Goal: Task Accomplishment & Management: Use online tool/utility

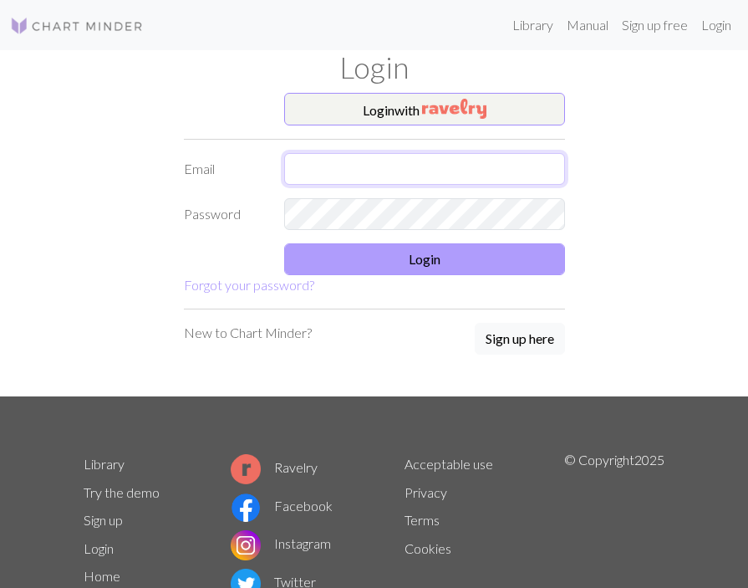
type input "[EMAIL_ADDRESS][DOMAIN_NAME]"
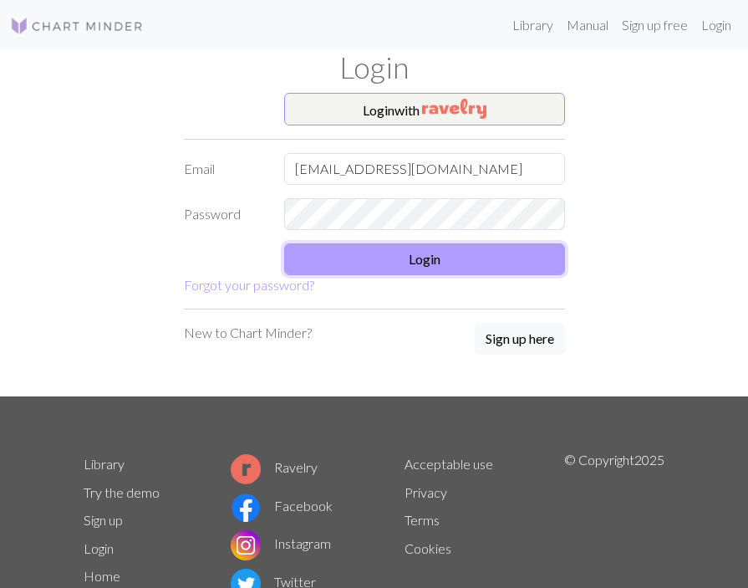
click at [438, 258] on button "Login" at bounding box center [424, 259] width 281 height 32
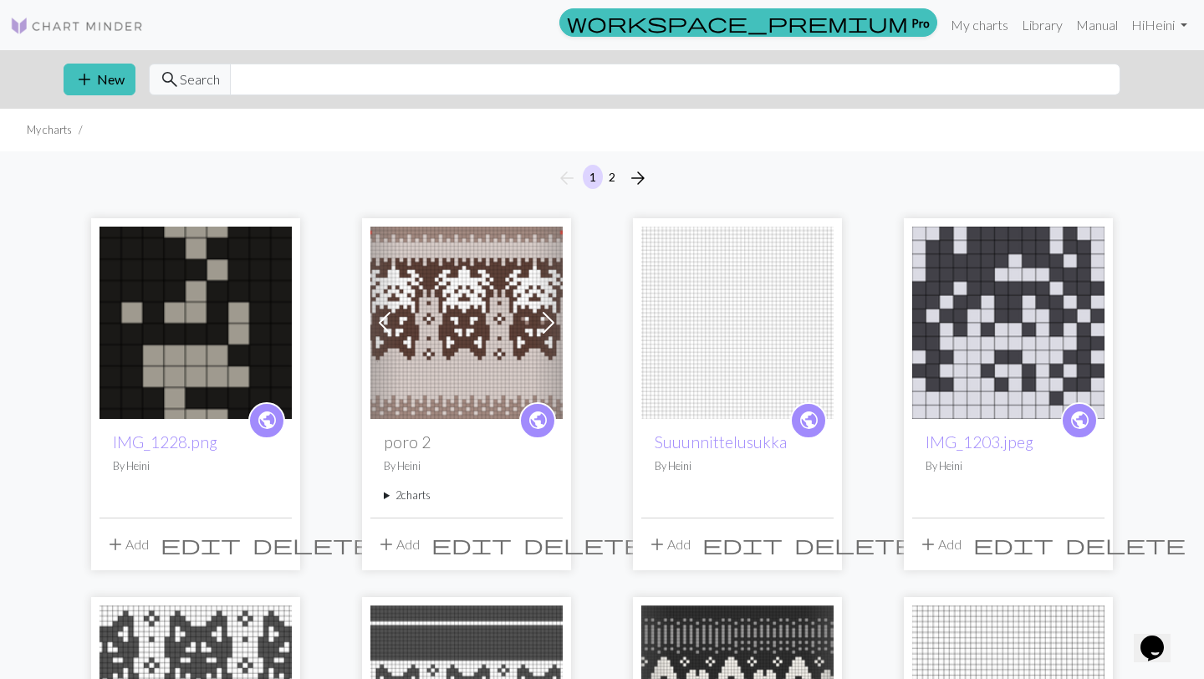
click at [493, 299] on img at bounding box center [466, 323] width 192 height 192
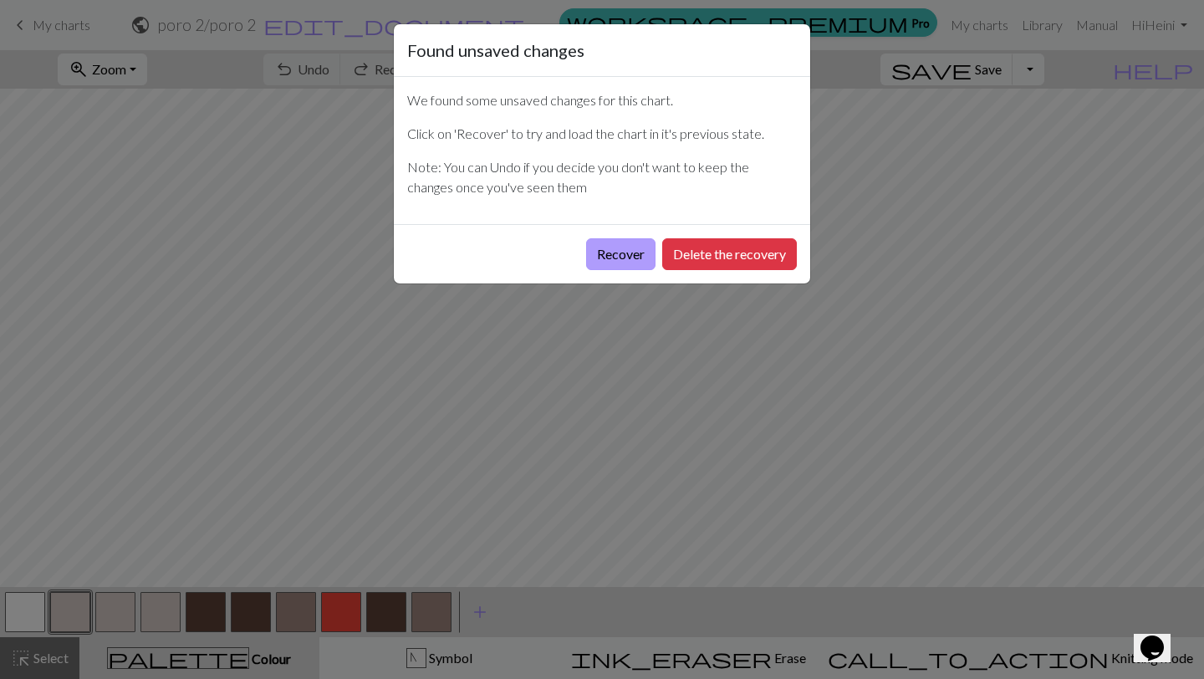
click at [641, 250] on button "Recover" at bounding box center [620, 254] width 69 height 32
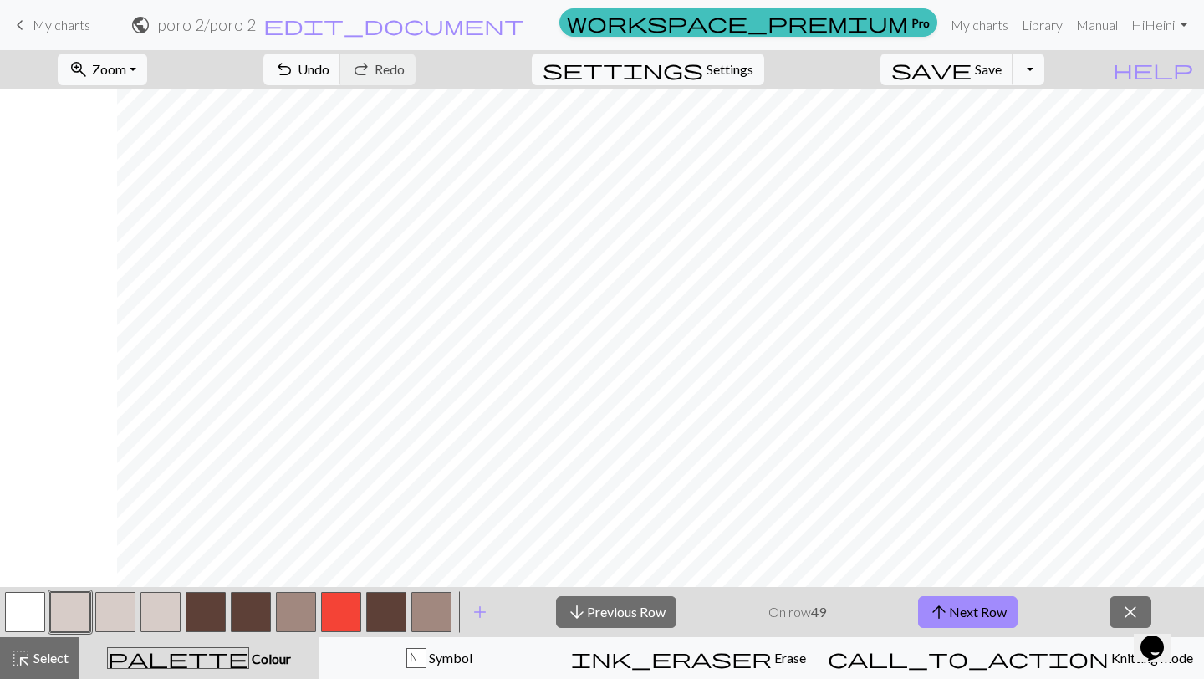
scroll to position [0, 117]
click at [748, 587] on span "close" at bounding box center [1131, 611] width 20 height 23
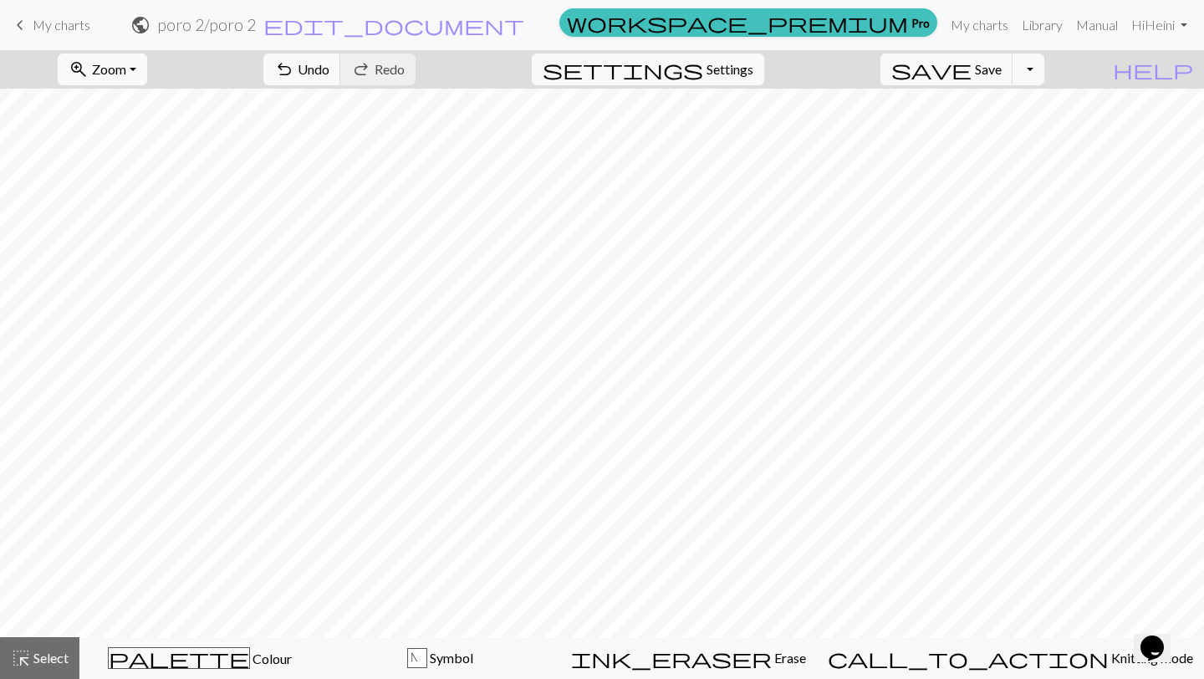
click at [126, 70] on span "Zoom" at bounding box center [109, 69] width 34 height 16
click at [137, 137] on button "Fit width" at bounding box center [125, 133] width 132 height 27
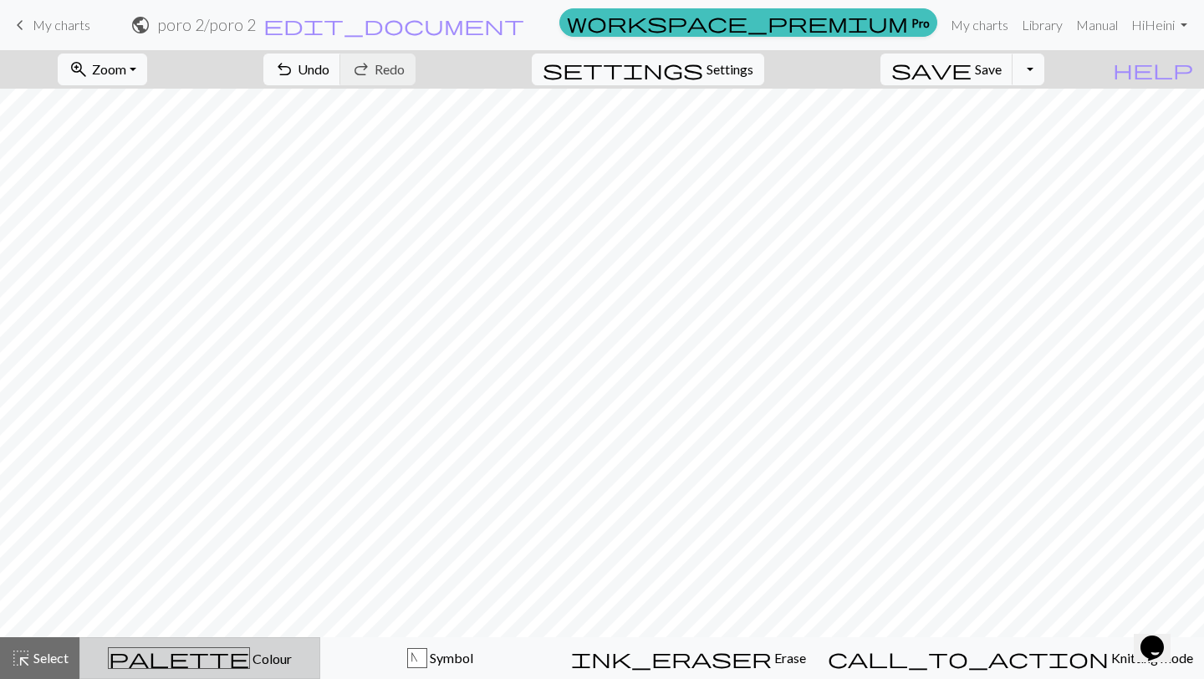
click at [256, 587] on div "palette Colour Colour" at bounding box center [199, 658] width 219 height 22
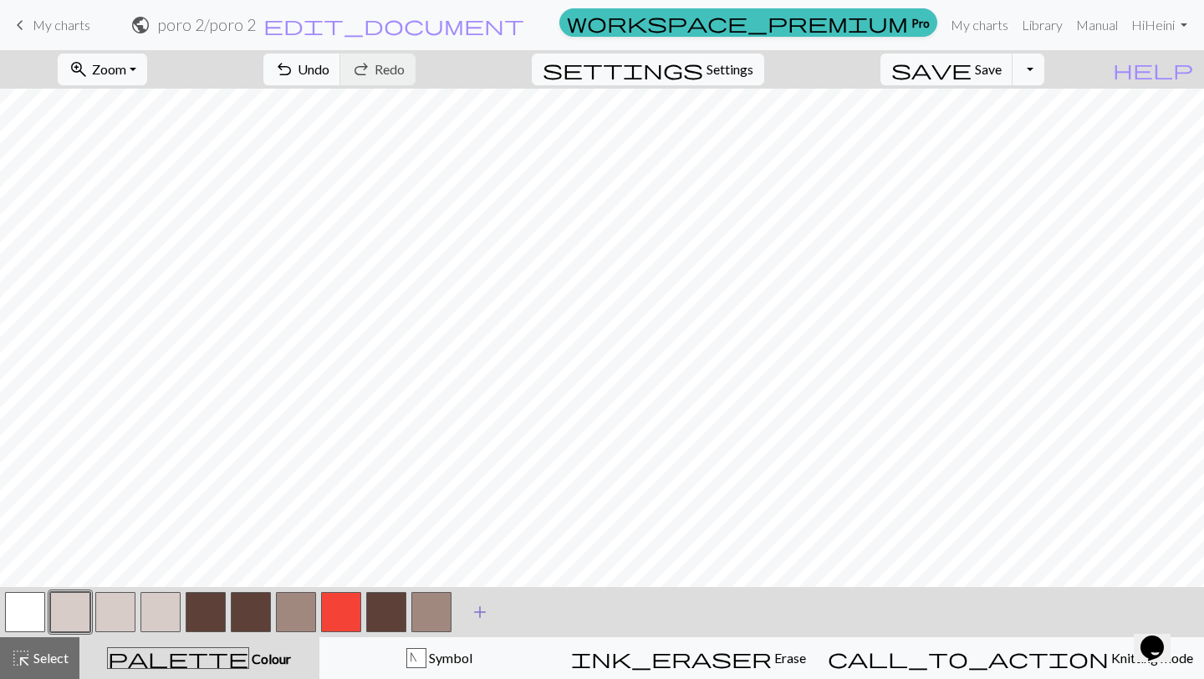
click at [479, 587] on span "add" at bounding box center [480, 611] width 20 height 23
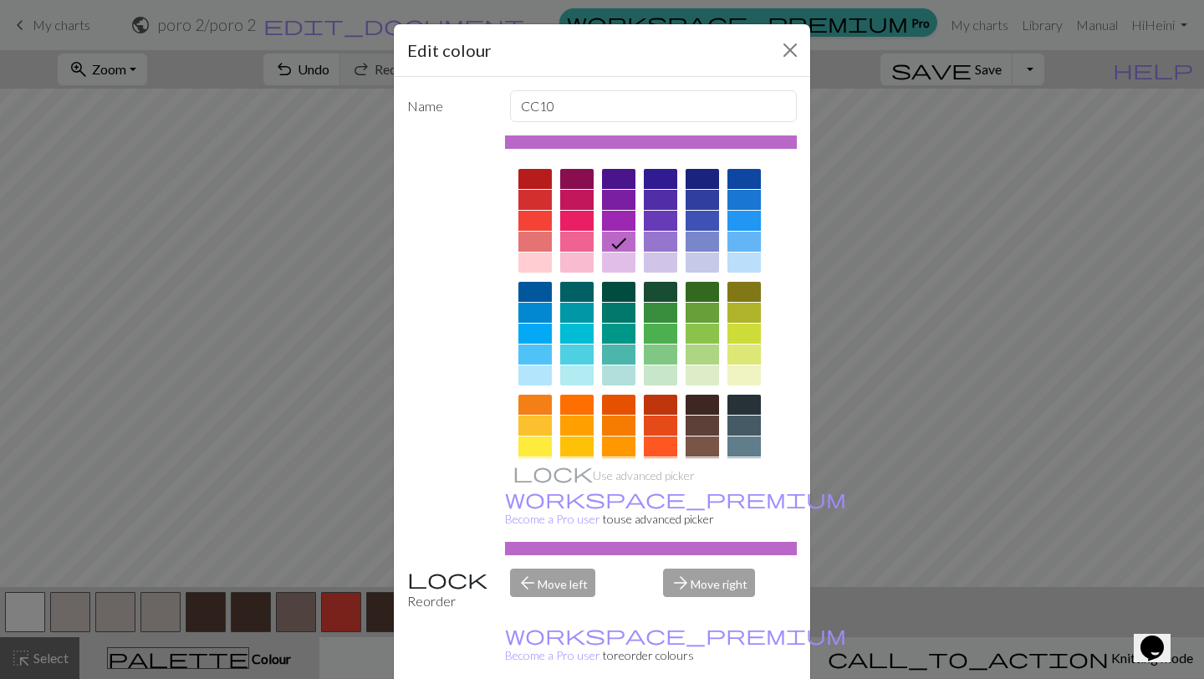
scroll to position [94, 0]
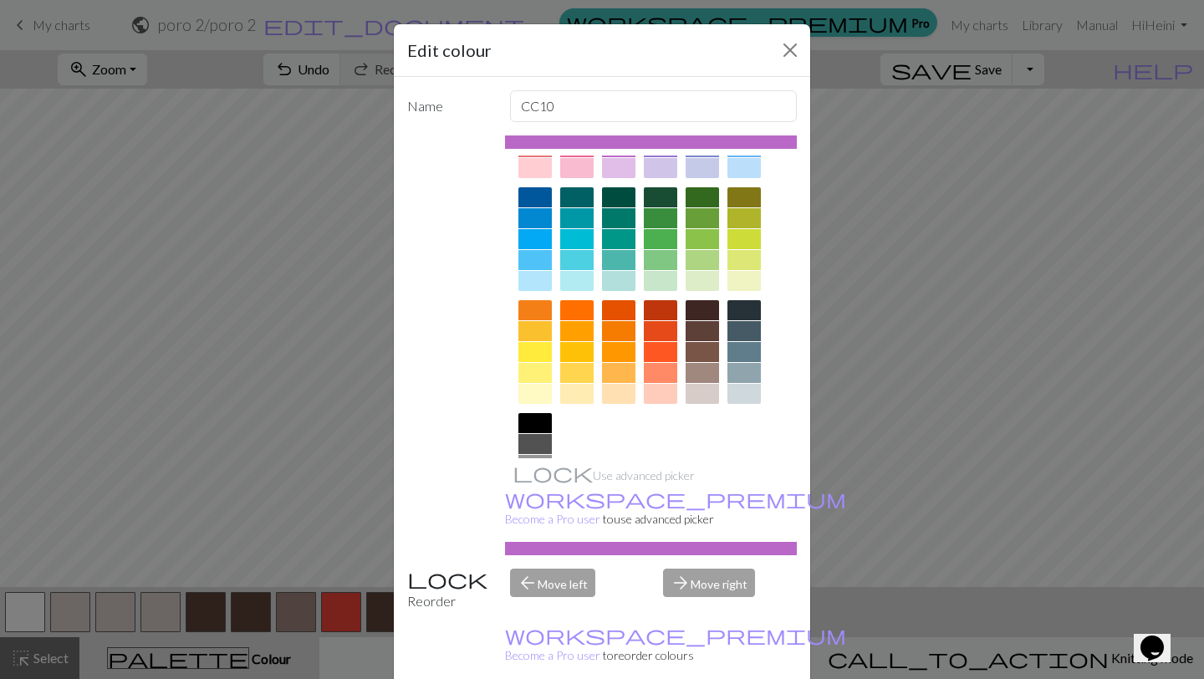
click at [664, 348] on div at bounding box center [660, 352] width 33 height 20
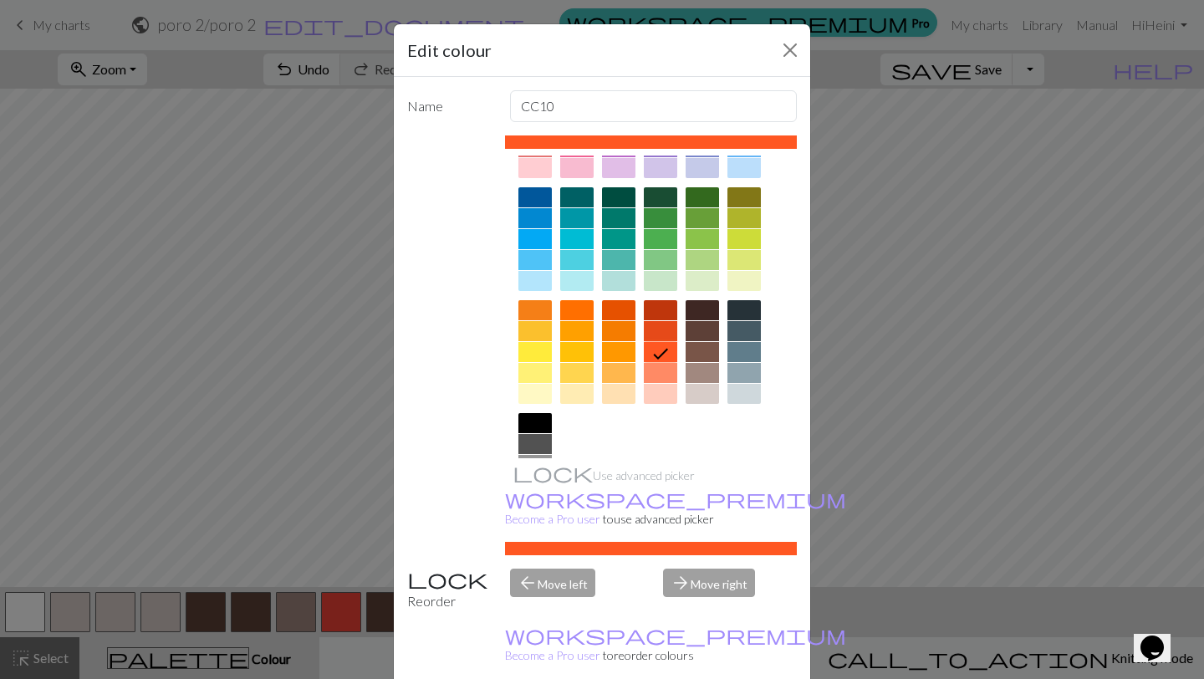
click at [579, 305] on div at bounding box center [576, 310] width 33 height 20
